Goal: Information Seeking & Learning: Learn about a topic

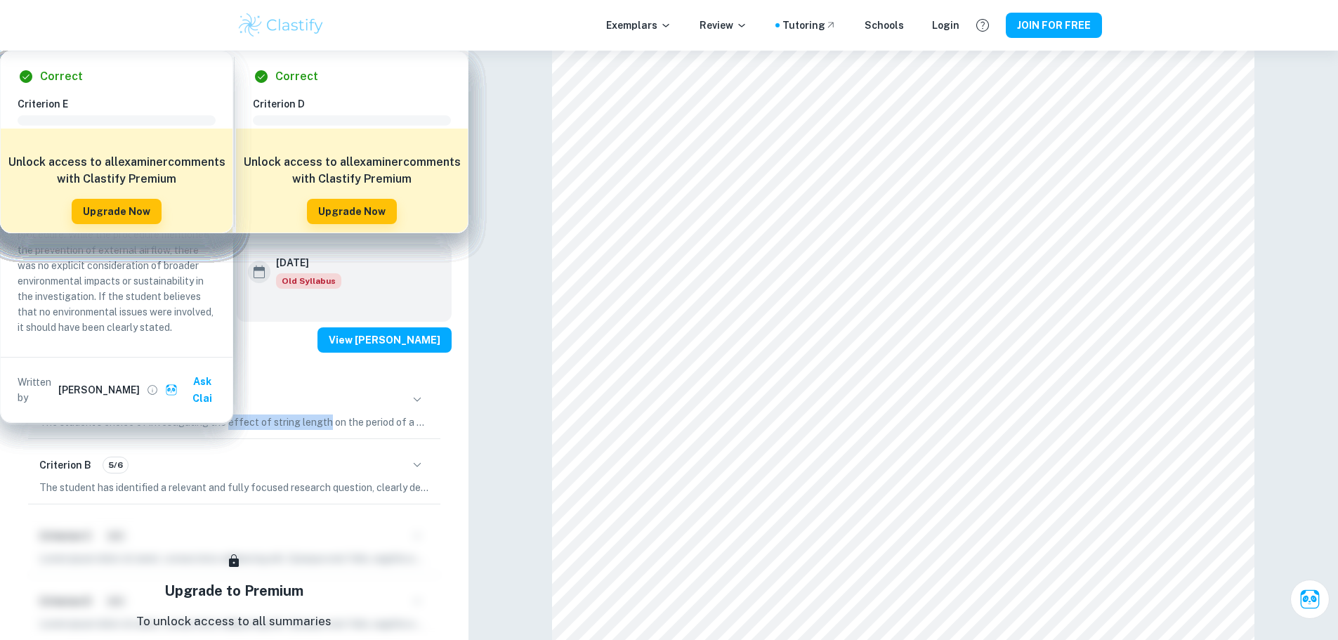
drag, startPoint x: 225, startPoint y: 452, endPoint x: 327, endPoint y: 451, distance: 101.9
click at [327, 430] on p "The student's choice of investigating the effect of string length on the period…" at bounding box center [234, 421] width 390 height 15
click at [419, 408] on icon "button" at bounding box center [417, 399] width 17 height 17
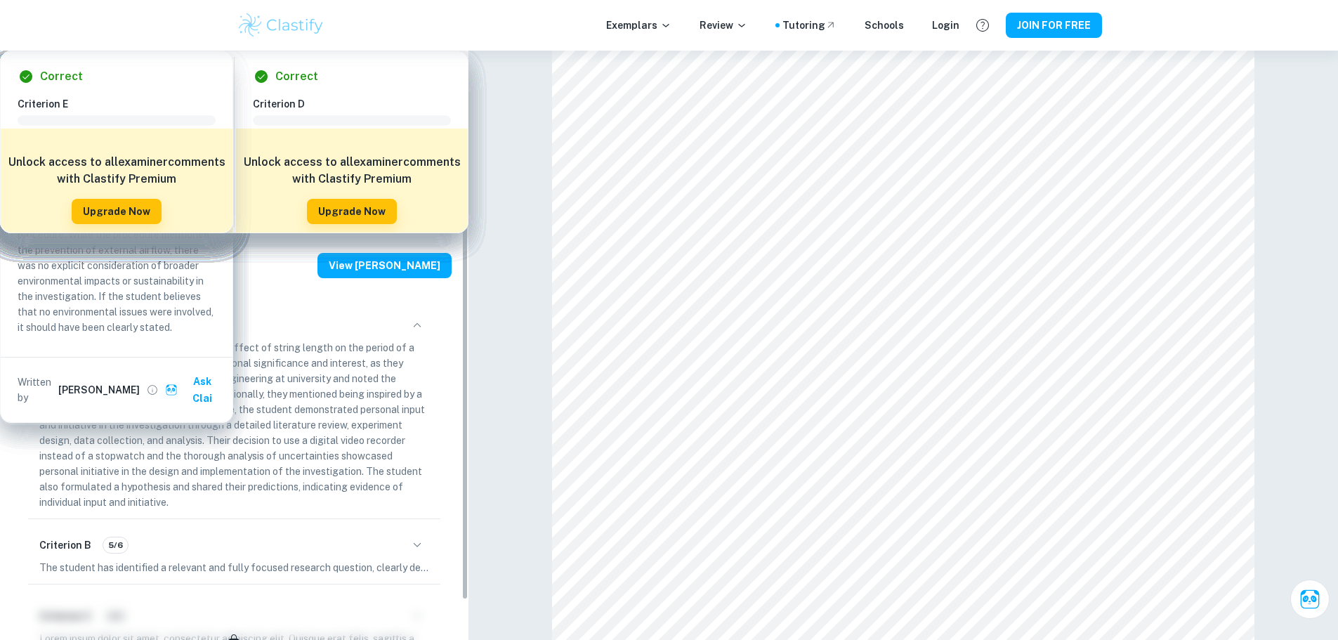
scroll to position [235, 0]
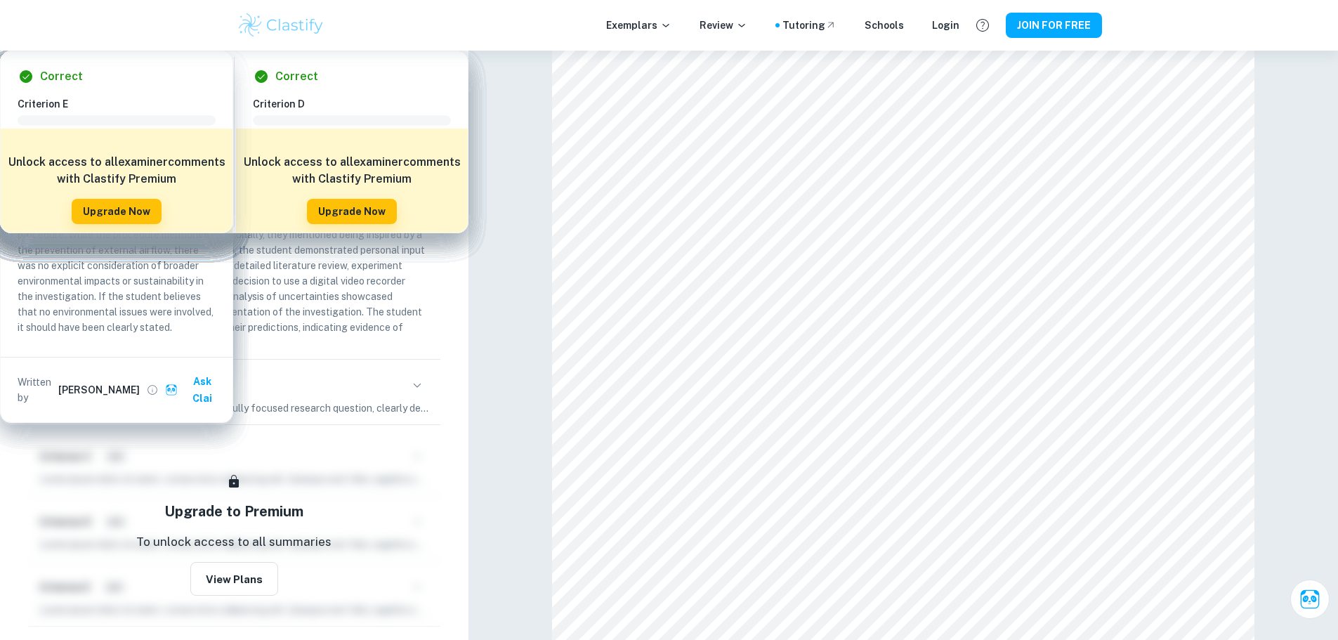
click at [417, 394] on icon "button" at bounding box center [417, 385] width 17 height 17
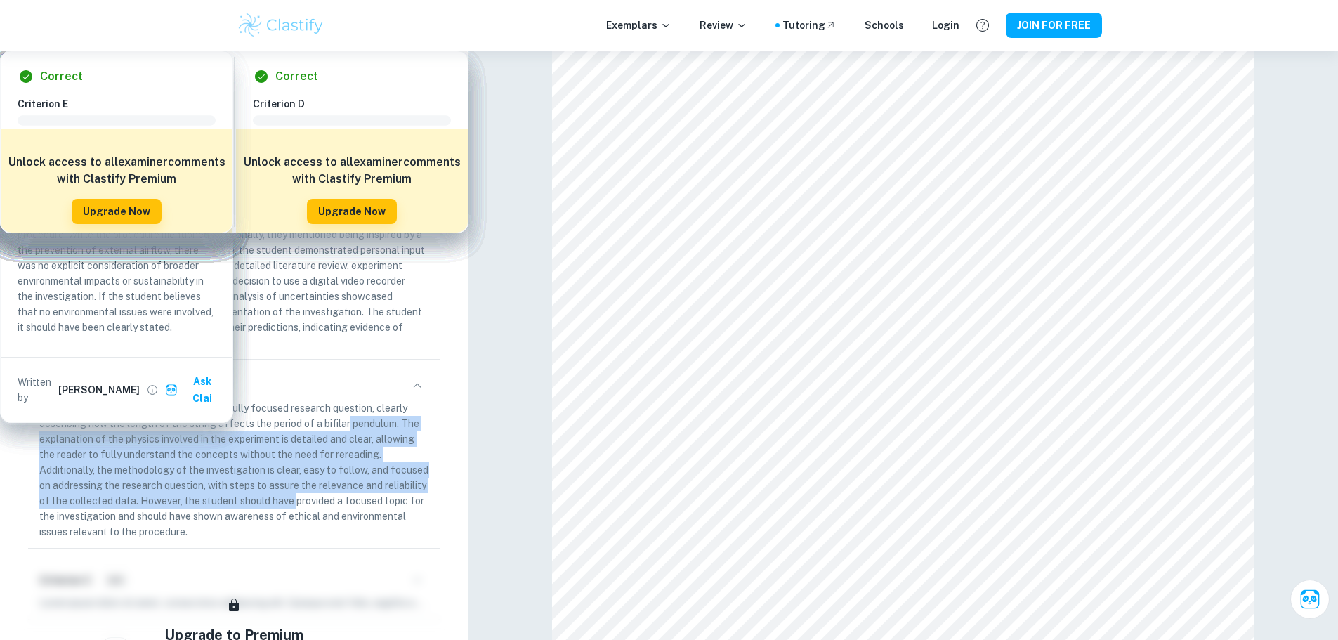
drag, startPoint x: 322, startPoint y: 452, endPoint x: 339, endPoint y: 528, distance: 77.7
click at [339, 528] on p "The student has identified a relevant and fully focused research question, clea…" at bounding box center [234, 469] width 390 height 139
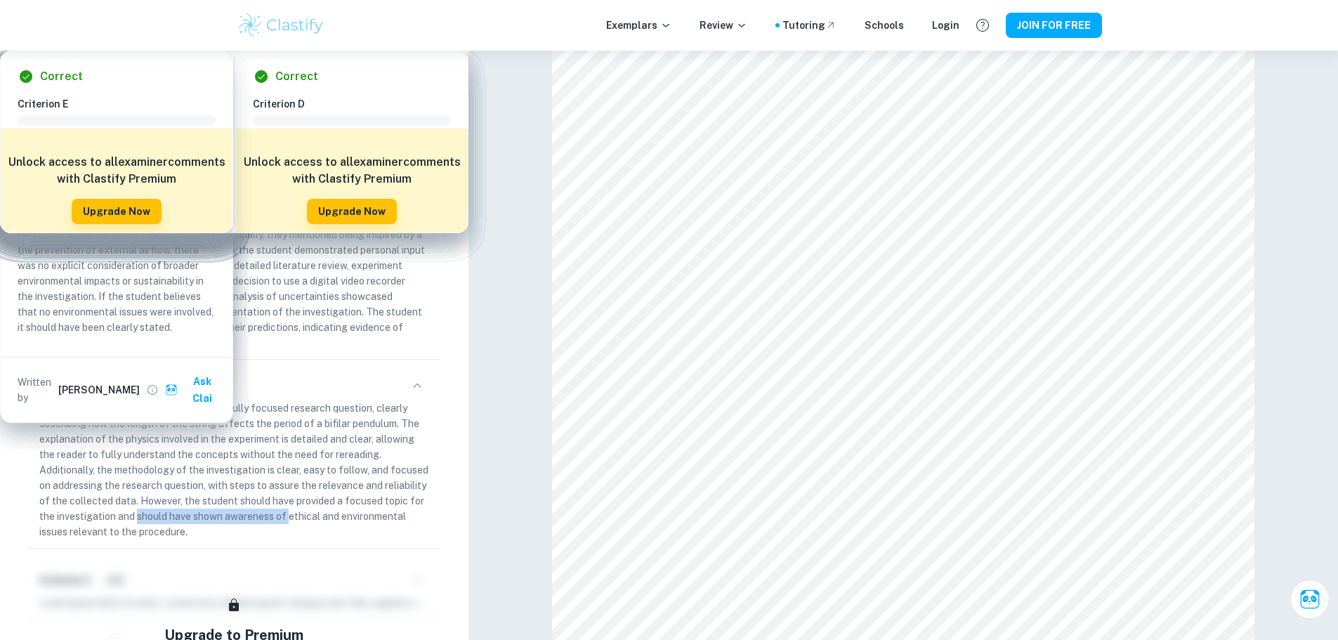
drag, startPoint x: 329, startPoint y: 540, endPoint x: 178, endPoint y: 544, distance: 151.1
click at [178, 539] on p "The student has identified a relevant and fully focused research question, clea…" at bounding box center [234, 469] width 390 height 139
click at [254, 539] on p "The student has identified a relevant and fully focused research question, clea…" at bounding box center [234, 469] width 390 height 139
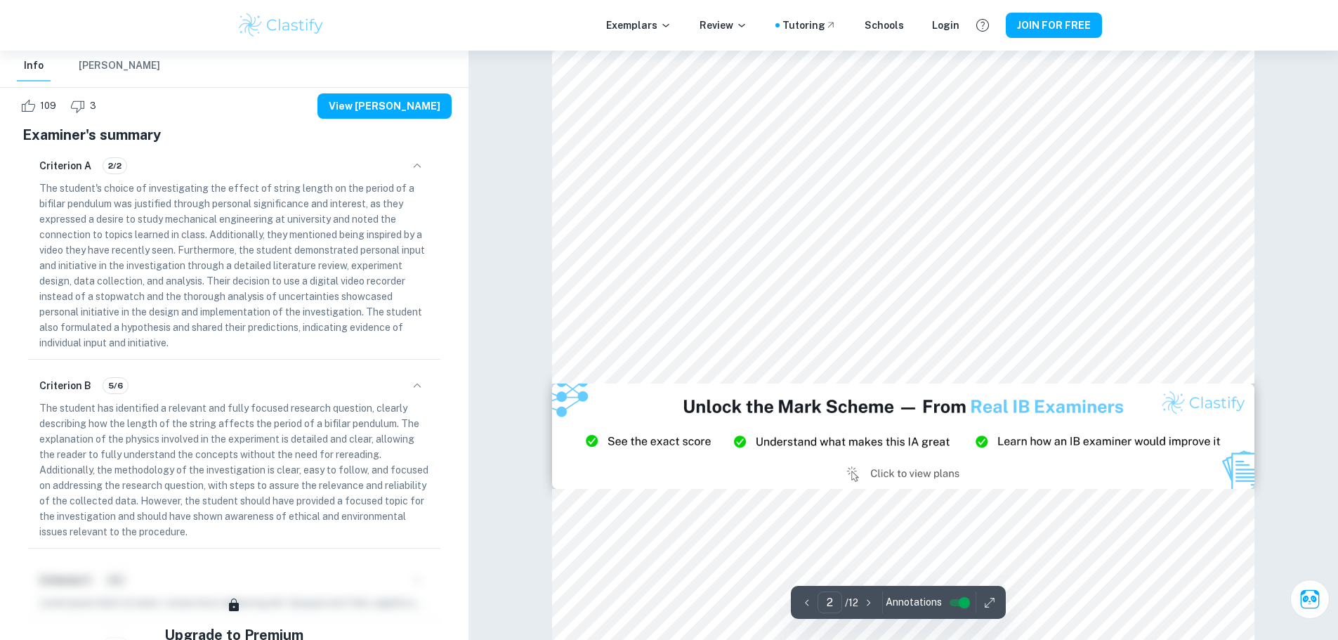
scroll to position [0, 0]
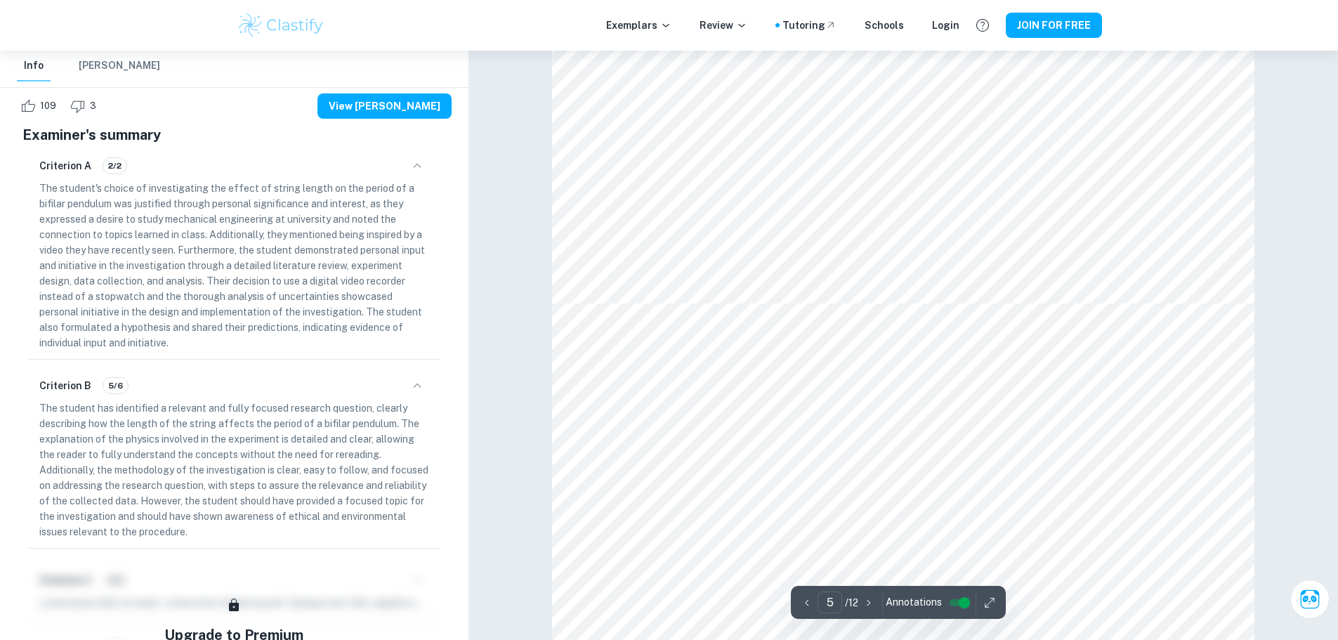
type input "6"
